Goal: Information Seeking & Learning: Learn about a topic

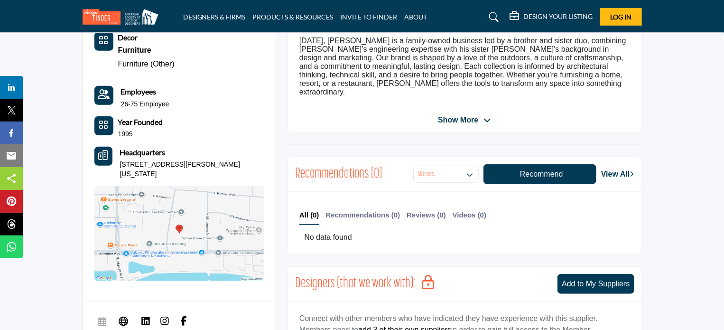
scroll to position [285, 0]
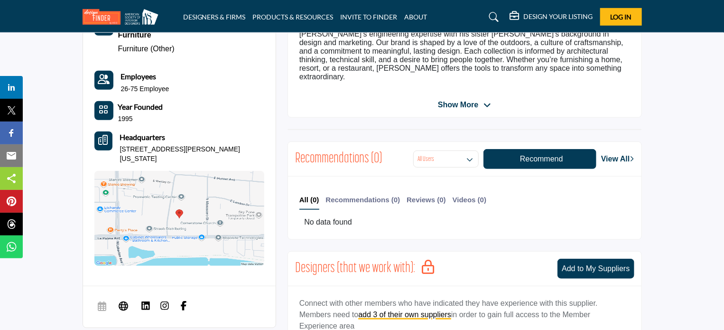
click at [482, 99] on span "Show More" at bounding box center [464, 104] width 53 height 11
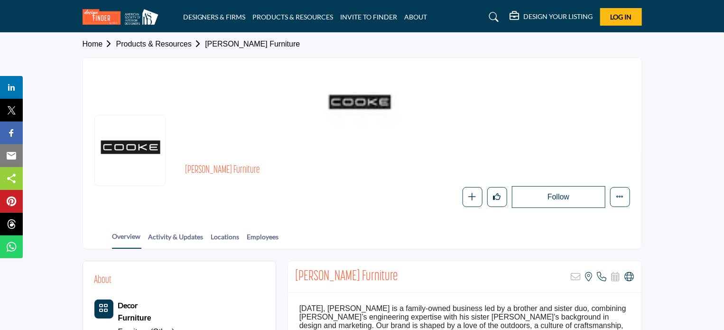
scroll to position [0, 0]
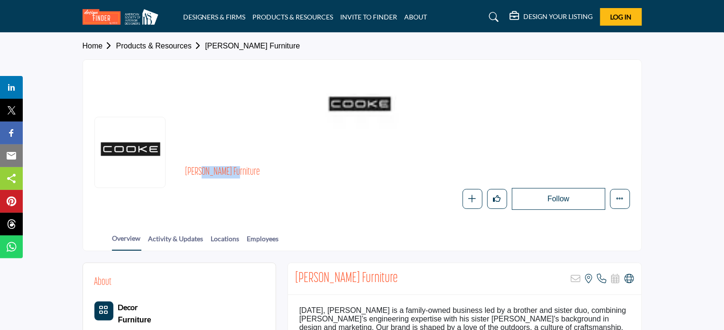
drag, startPoint x: 201, startPoint y: 170, endPoint x: 233, endPoint y: 170, distance: 31.3
click at [233, 170] on h2 "[PERSON_NAME] Furniture" at bounding box center [315, 172] width 261 height 12
drag, startPoint x: 214, startPoint y: 170, endPoint x: 241, endPoint y: 167, distance: 27.7
click at [161, 172] on div "[PERSON_NAME] Furniture Follow Following Message Recommend Add to My Suppliers …" at bounding box center [362, 188] width 536 height 44
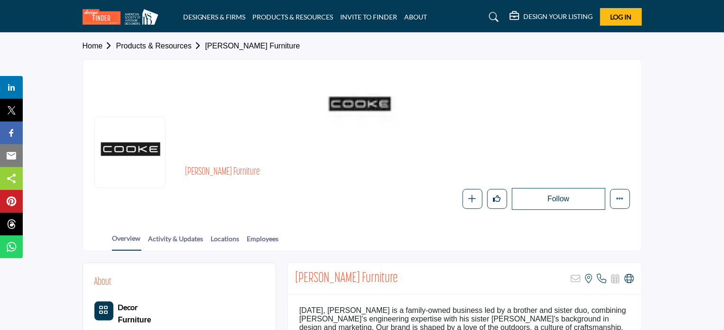
click at [251, 167] on h2 "[PERSON_NAME] Furniture" at bounding box center [315, 172] width 261 height 12
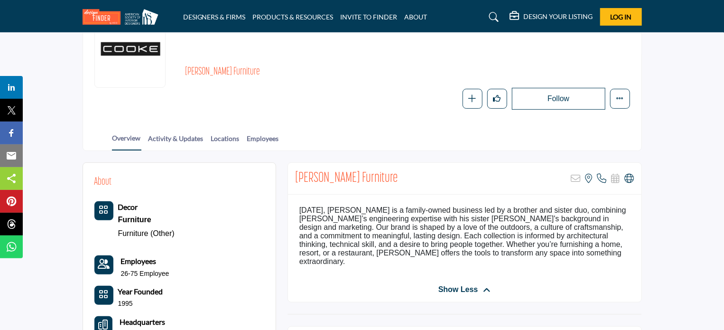
scroll to position [142, 0]
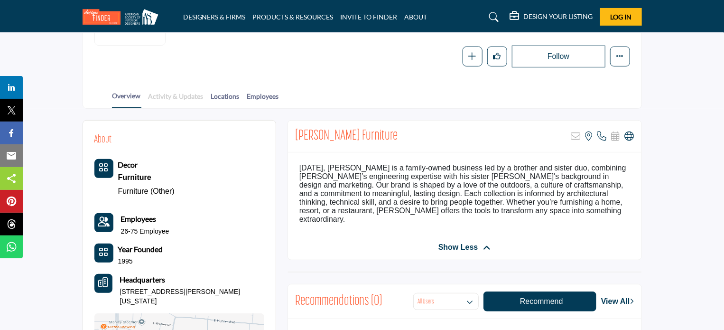
click at [165, 101] on link "Activity & Updates" at bounding box center [176, 99] width 56 height 17
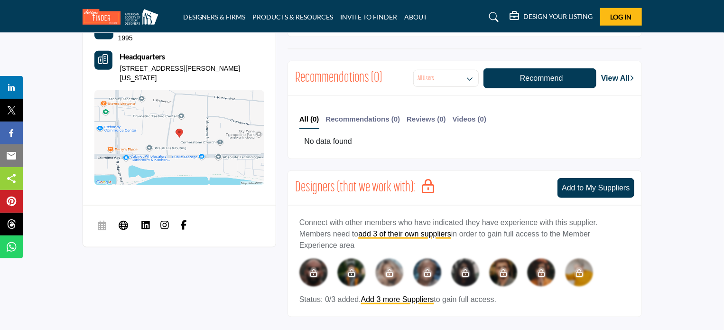
scroll to position [355, 0]
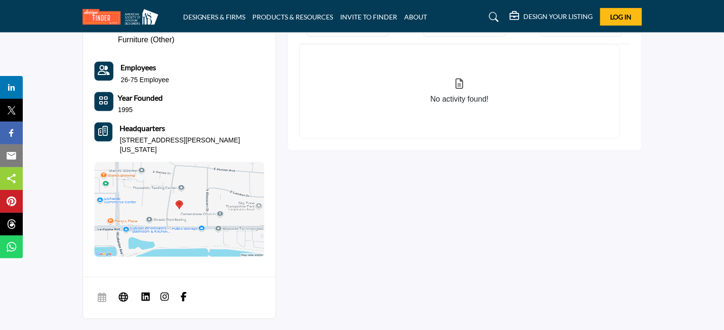
scroll to position [441, 0]
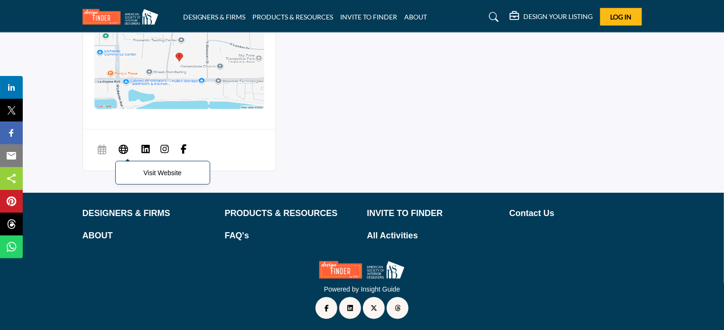
click at [123, 151] on icon at bounding box center [123, 148] width 9 height 11
drag, startPoint x: 49, startPoint y: 107, endPoint x: 63, endPoint y: 104, distance: 14.1
click at [49, 107] on section "About Decor Furniture Furniture (Other)" at bounding box center [362, 1] width 724 height 383
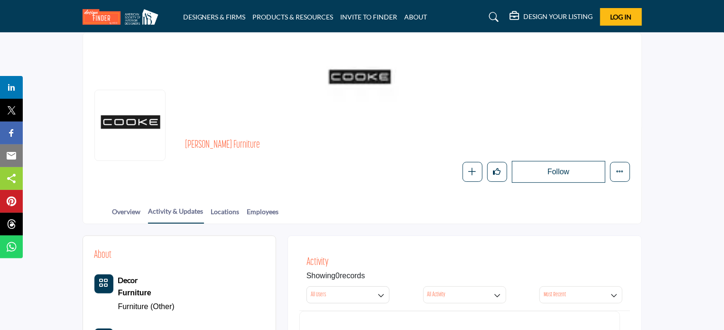
scroll to position [0, 0]
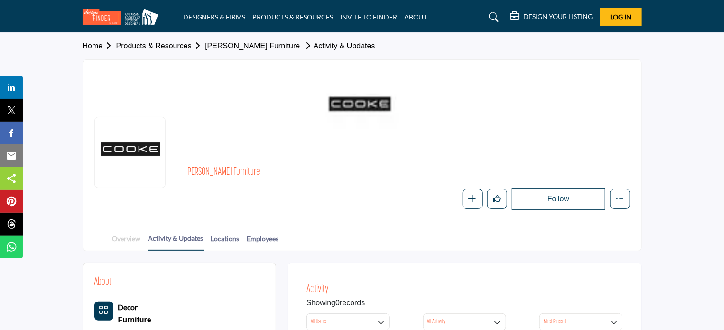
click at [124, 237] on link "Overview" at bounding box center [126, 241] width 29 height 17
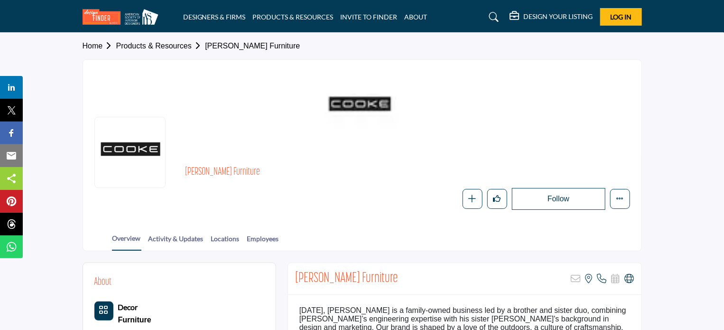
click at [57, 198] on section "Home Products & Resources Cooke Furniture Cooke Furniture Follow Following Mess…" at bounding box center [362, 142] width 724 height 218
click at [48, 92] on section "Home Products & Resources Cooke Furniture Cooke Furniture Follow Following Mess…" at bounding box center [362, 142] width 724 height 218
drag, startPoint x: 338, startPoint y: 103, endPoint x: 316, endPoint y: 102, distance: 21.9
click at [316, 102] on div at bounding box center [362, 107] width 558 height 95
drag, startPoint x: 353, startPoint y: 101, endPoint x: 420, endPoint y: 100, distance: 67.4
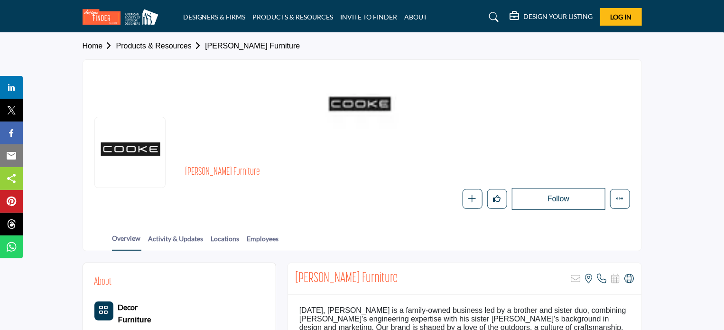
click at [419, 101] on div at bounding box center [362, 107] width 558 height 95
click at [670, 85] on section "Home Products & Resources Cooke Furniture Cooke Furniture Follow Following Mess…" at bounding box center [362, 142] width 724 height 218
click at [698, 101] on section "Home Products & Resources Cooke Furniture Cooke Furniture Follow Following Mess…" at bounding box center [362, 142] width 724 height 218
